Goal: Find specific page/section: Find specific page/section

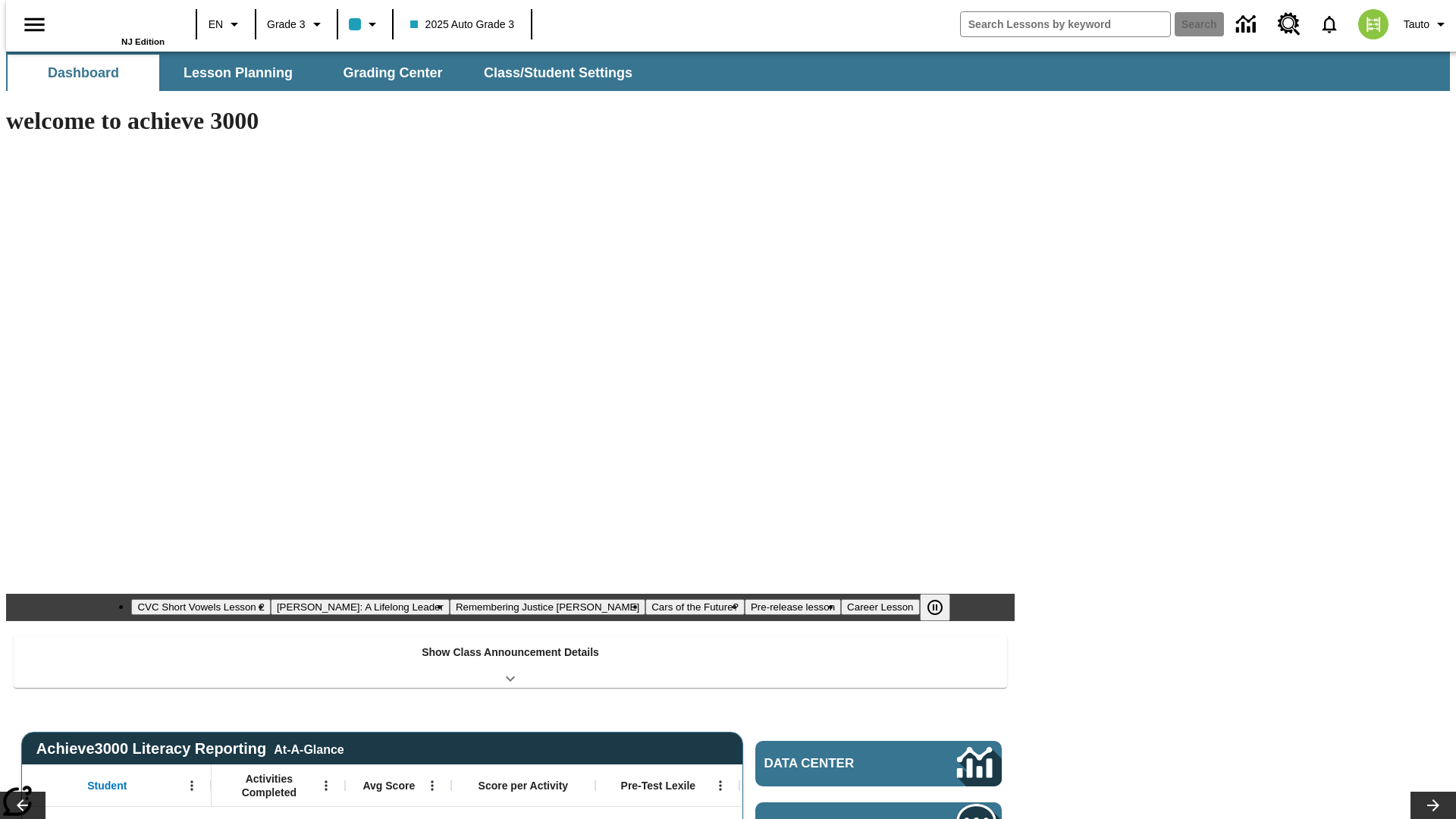
type input "-1"
click at [232, 73] on button "Lesson Planning" at bounding box center [237, 73] width 151 height 37
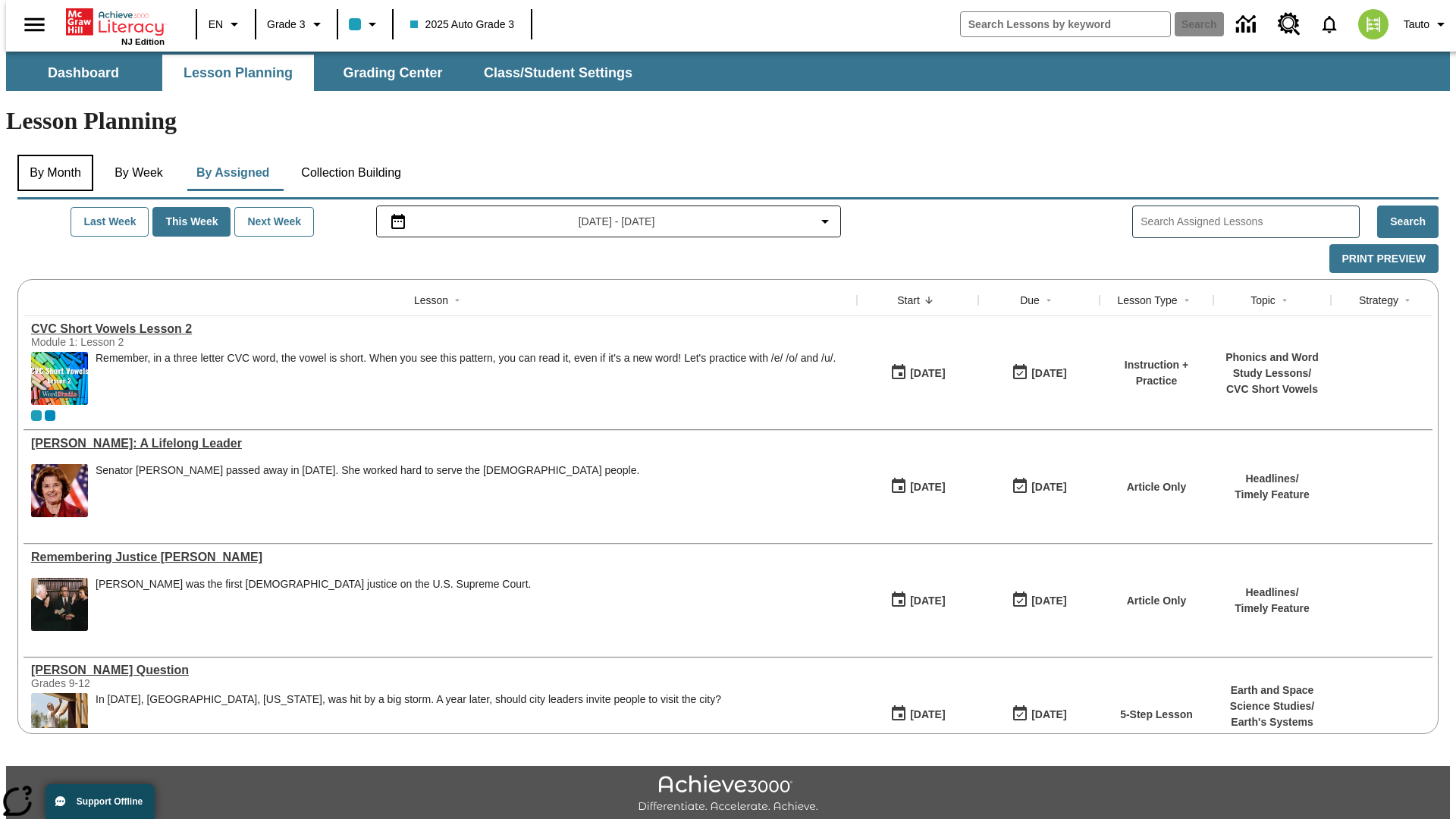
click at [51, 154] on button "By Month" at bounding box center [56, 173] width 76 height 37
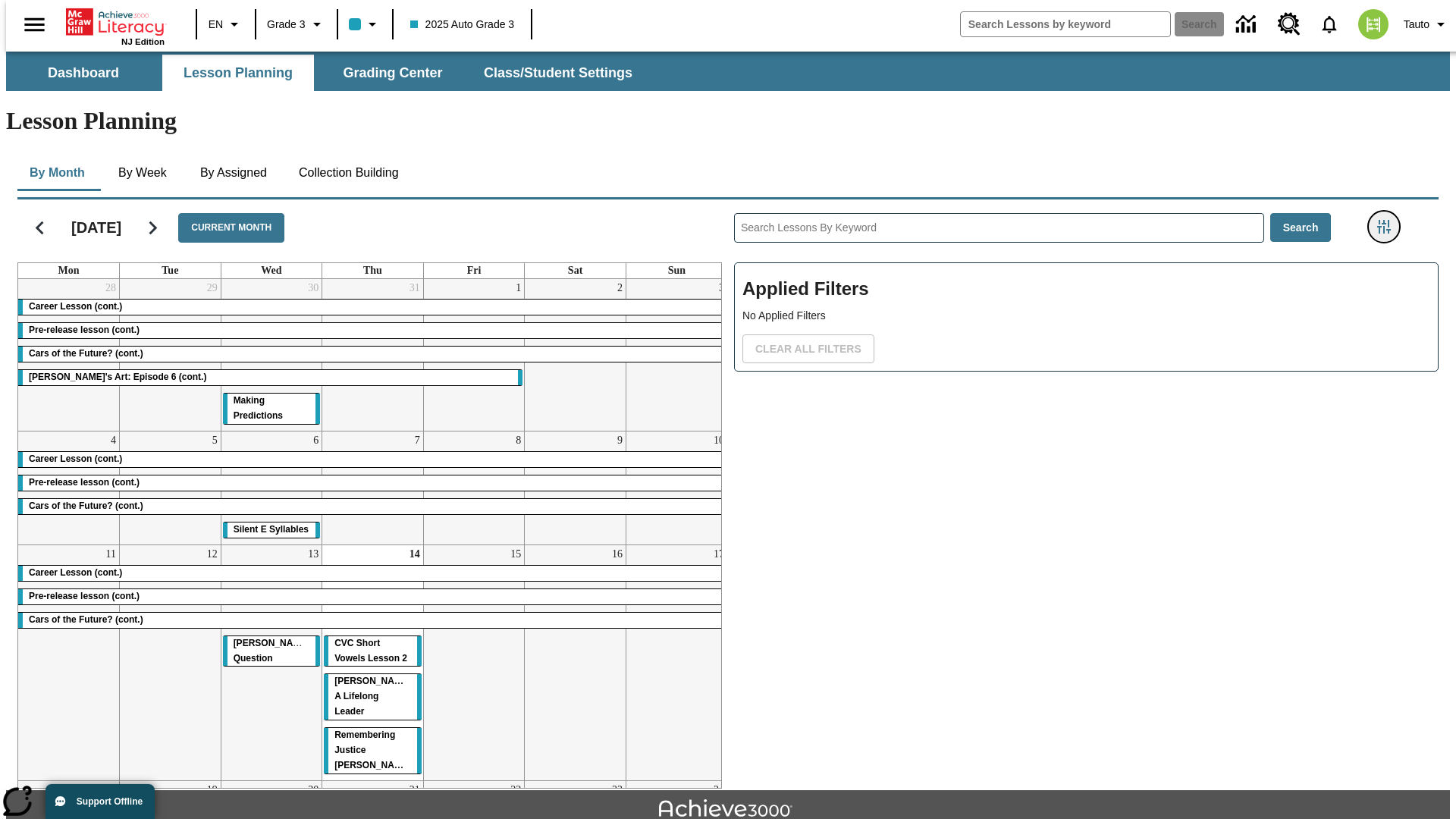
click at [1388, 220] on icon "Filters Side menu" at bounding box center [1384, 227] width 14 height 14
